Goal: Task Accomplishment & Management: Manage account settings

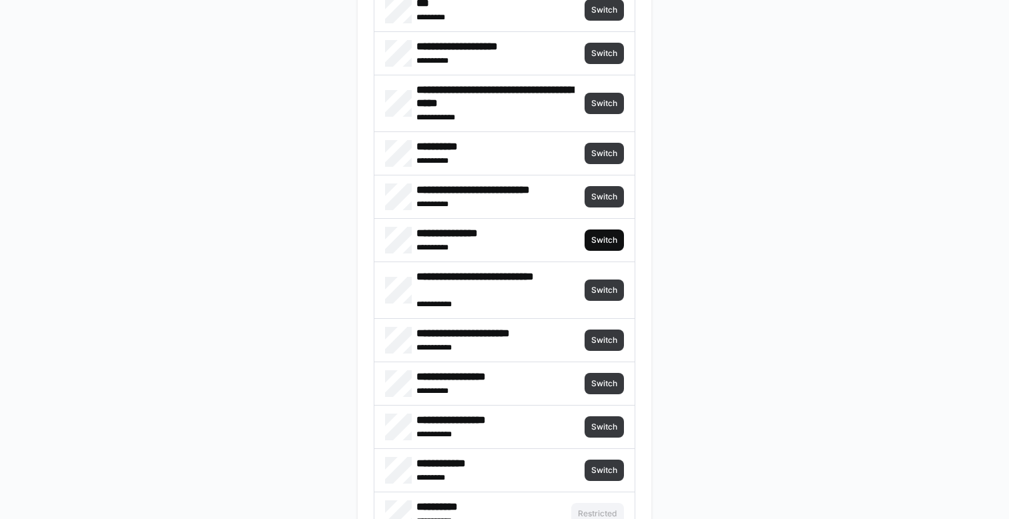
scroll to position [1085, 0]
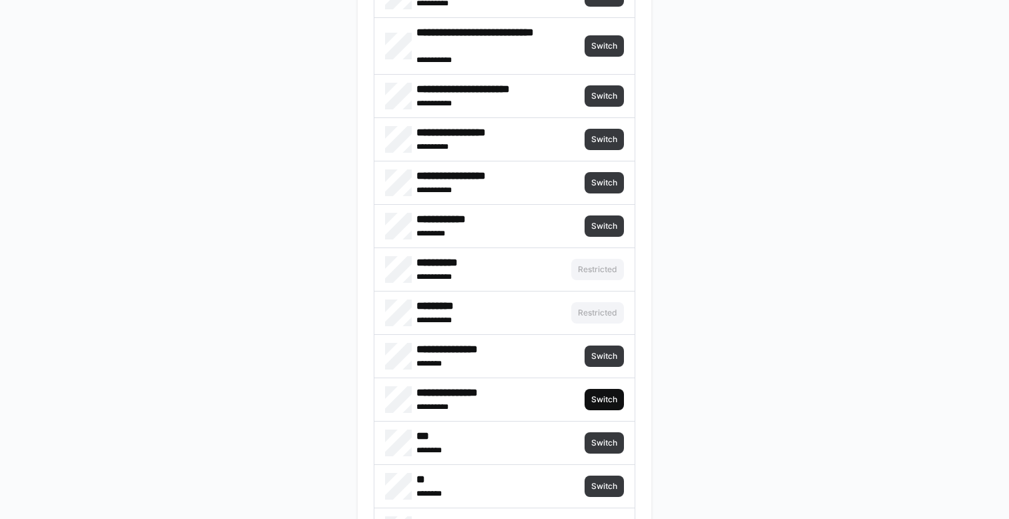
click at [585, 389] on span "Switch" at bounding box center [603, 399] width 39 height 21
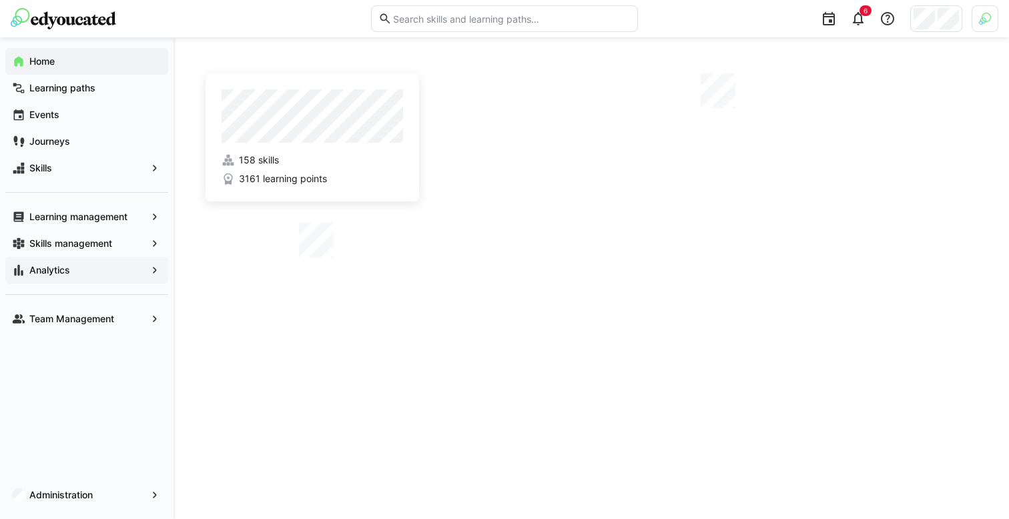
click at [123, 257] on div "Analytics" at bounding box center [86, 270] width 163 height 27
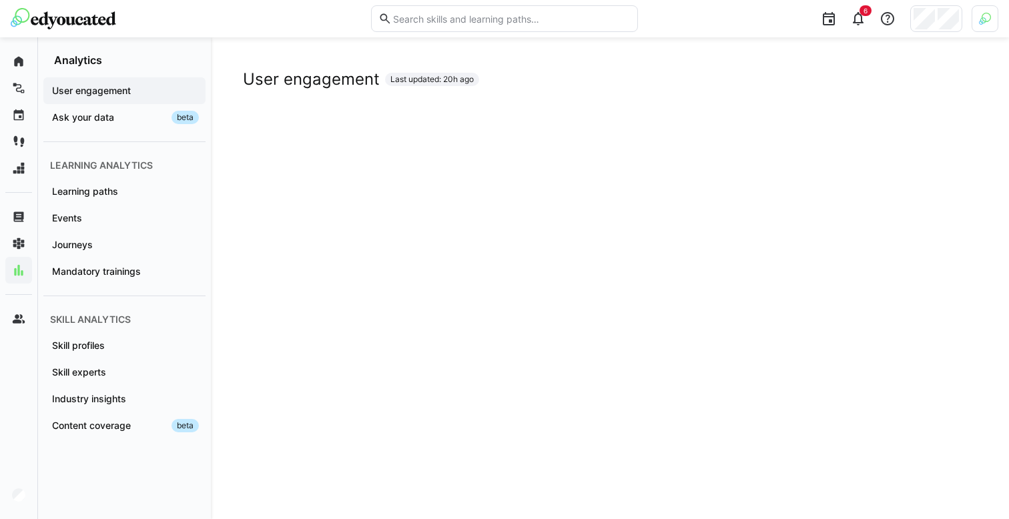
click at [932, 7] on div at bounding box center [936, 18] width 52 height 27
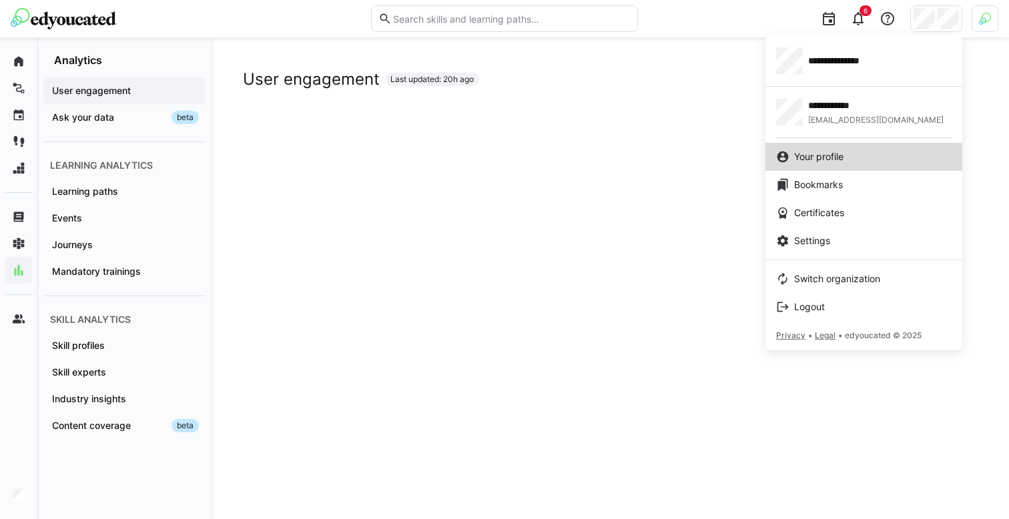
click at [819, 153] on span "Your profile" at bounding box center [818, 156] width 49 height 13
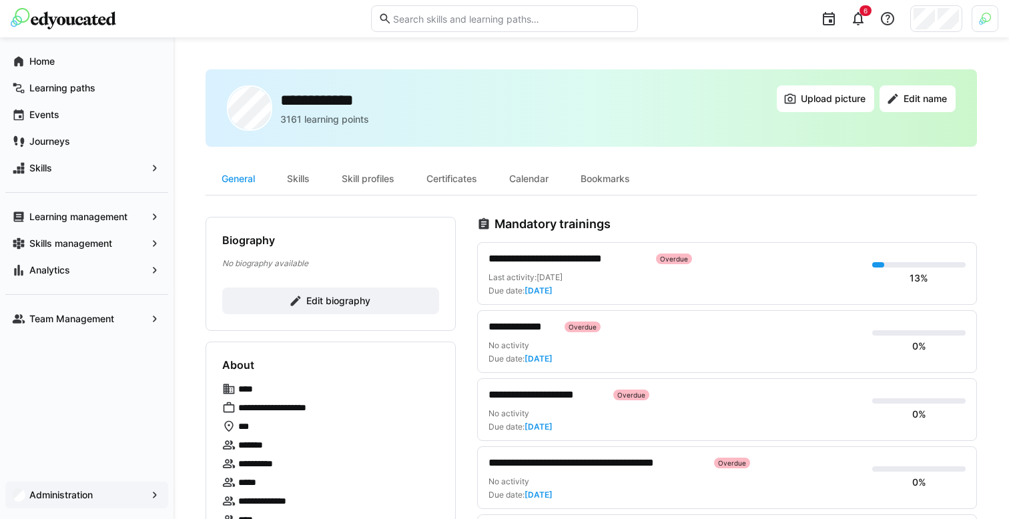
click at [0, 0] on app-navigation-label "Administration" at bounding box center [0, 0] width 0 height 0
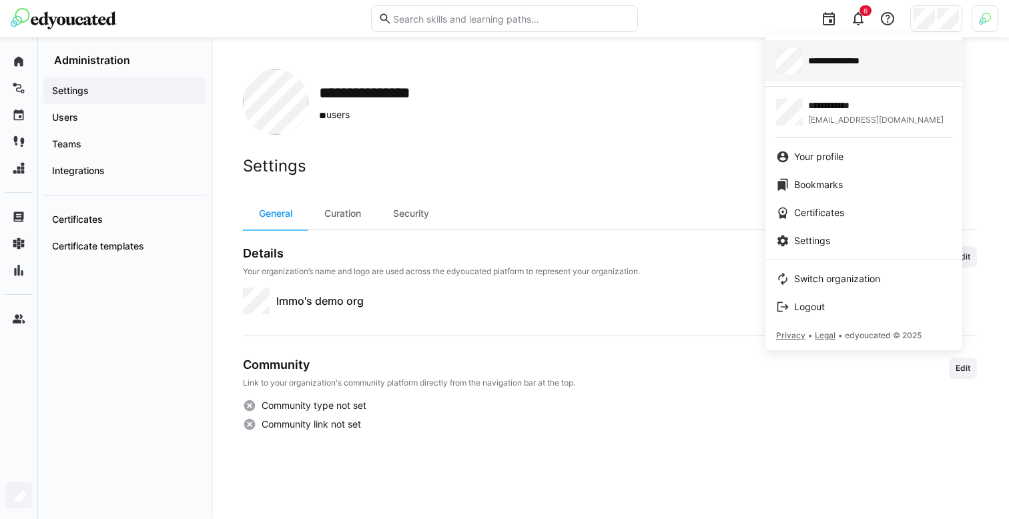
click at [857, 63] on span "**********" at bounding box center [846, 60] width 77 height 13
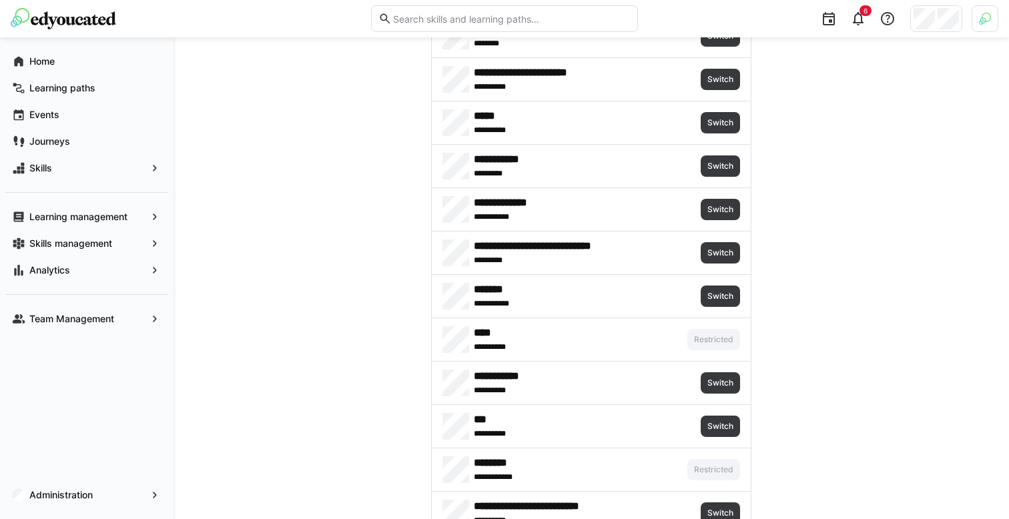
scroll to position [371, 0]
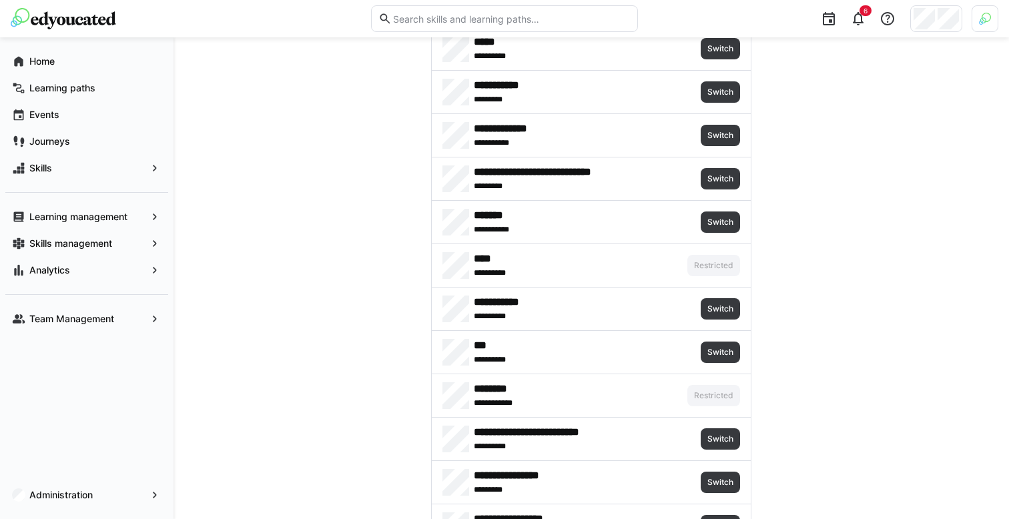
click at [987, 27] on div at bounding box center [984, 18] width 27 height 27
click at [837, 162] on span "Activate" at bounding box center [834, 156] width 45 height 21
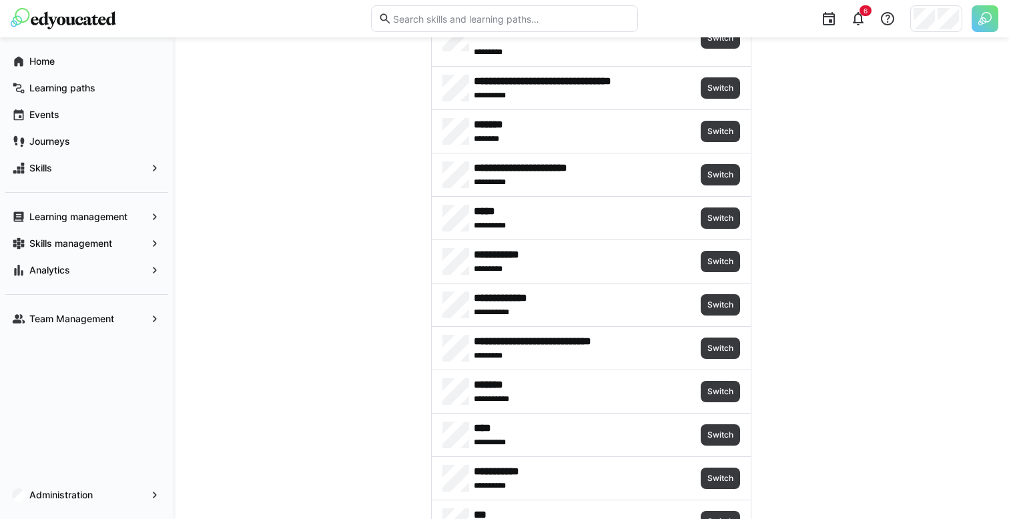
scroll to position [380, 0]
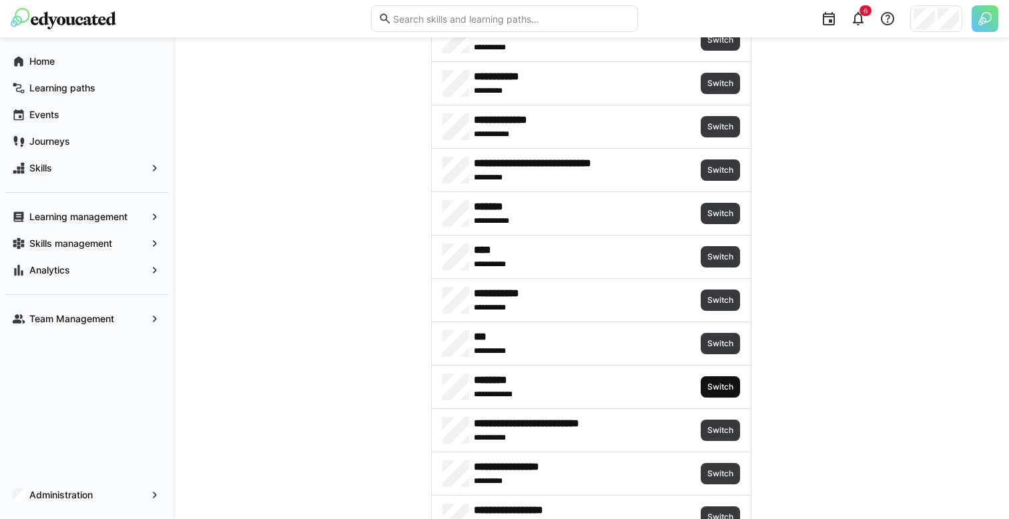
click at [710, 392] on span "Switch" at bounding box center [720, 387] width 29 height 11
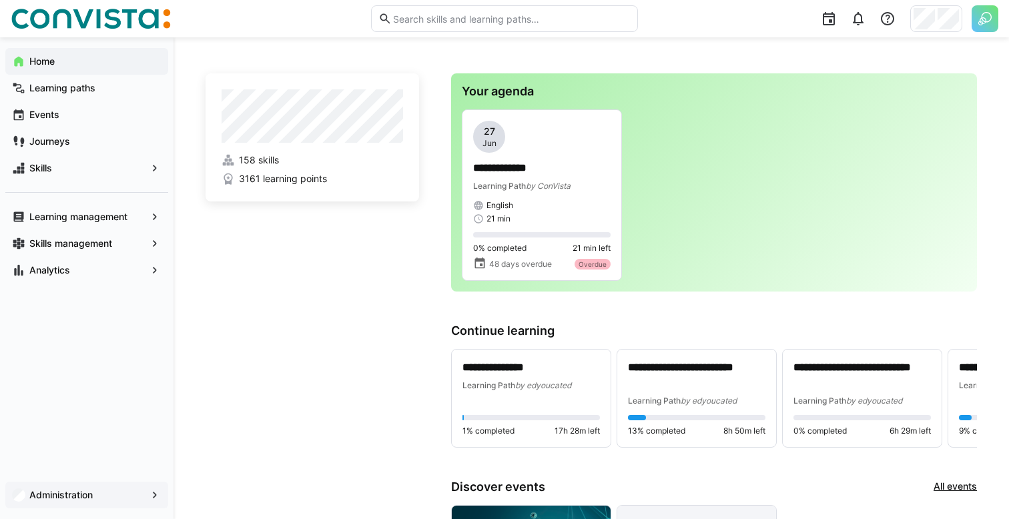
click at [0, 0] on app-navigation-label "Administration" at bounding box center [0, 0] width 0 height 0
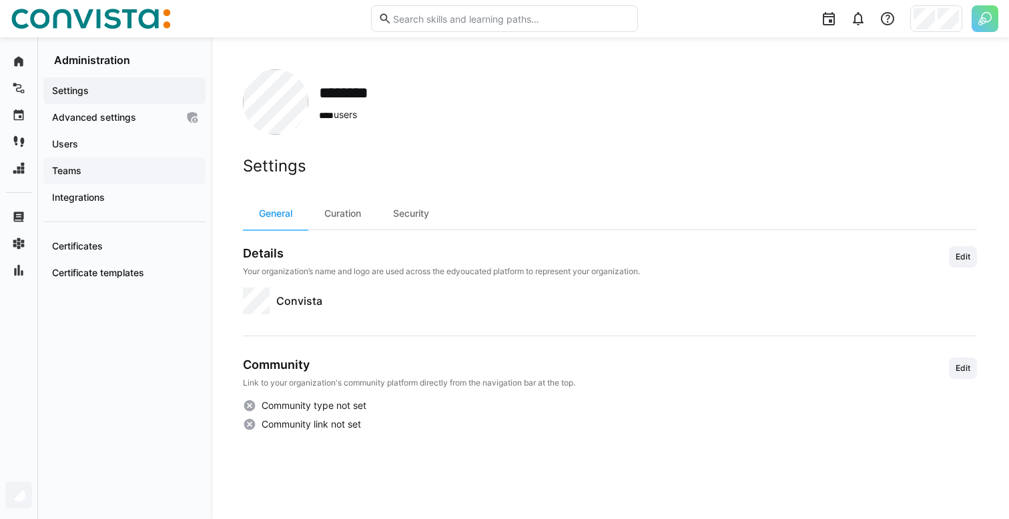
click at [133, 167] on span "Teams" at bounding box center [124, 170] width 149 height 13
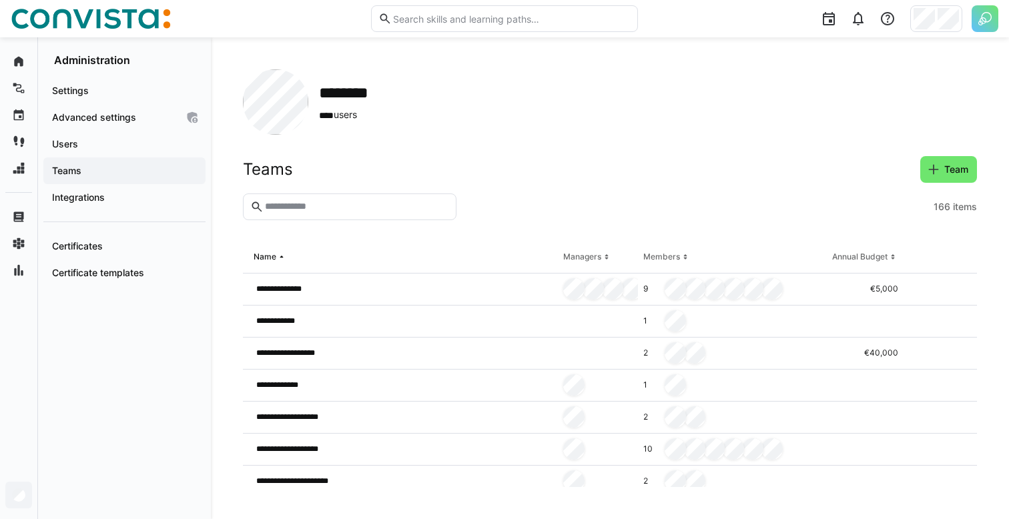
click at [516, 183] on header "Teams Team" at bounding box center [610, 174] width 734 height 37
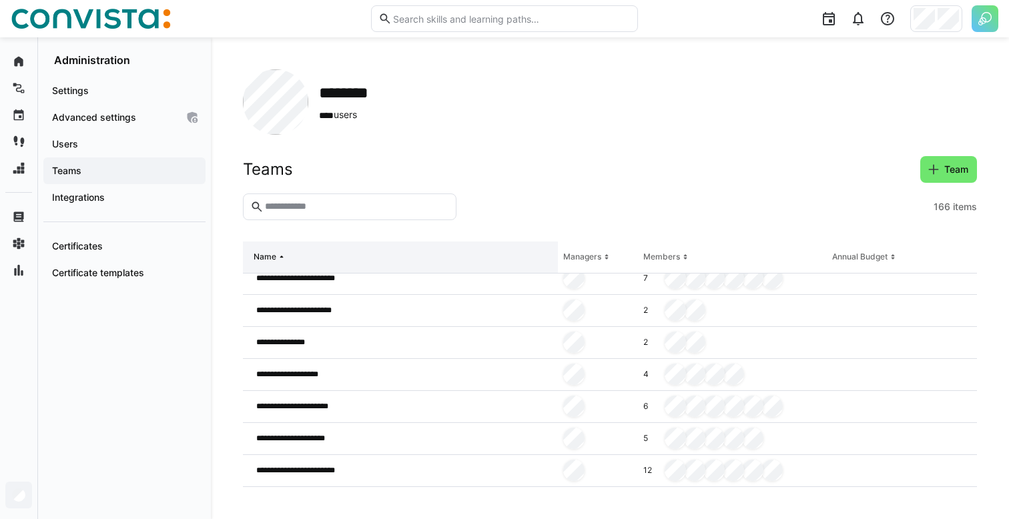
scroll to position [384, 0]
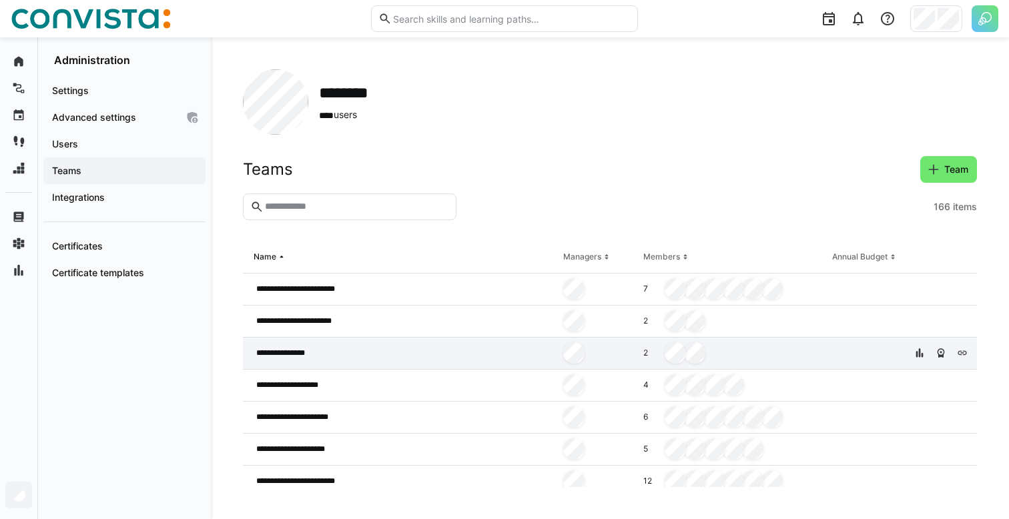
click at [273, 354] on span "**********" at bounding box center [286, 353] width 60 height 11
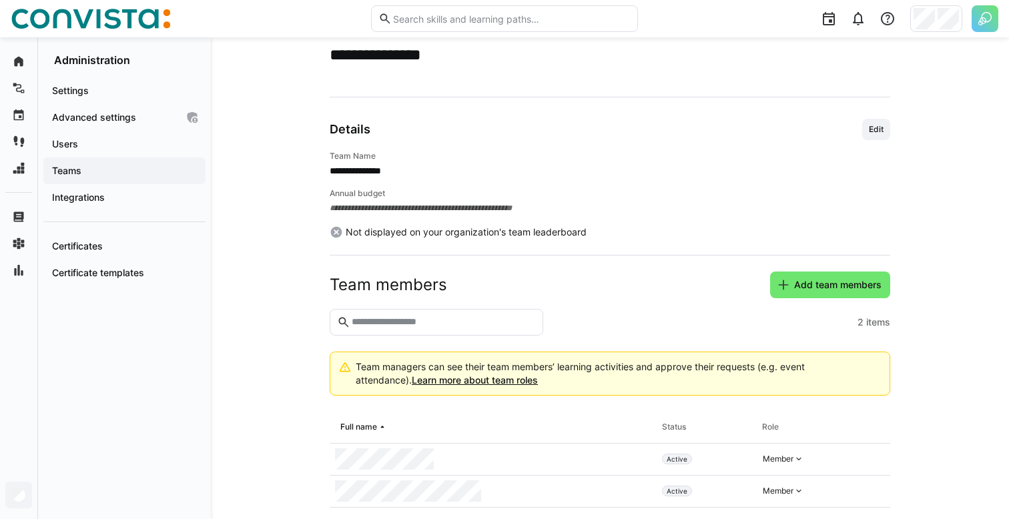
scroll to position [87, 0]
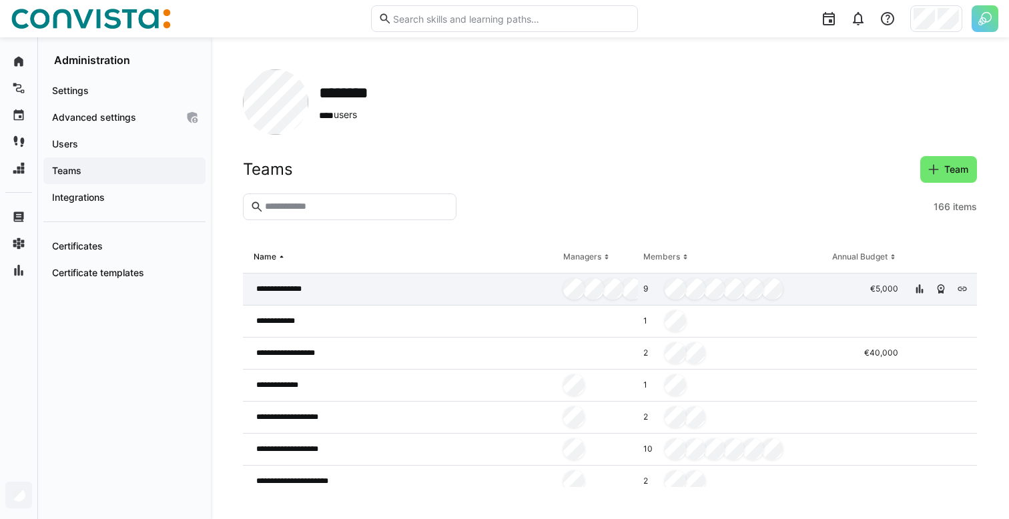
click at [384, 291] on div "**********" at bounding box center [400, 289] width 315 height 32
